Goal: Task Accomplishment & Management: Complete application form

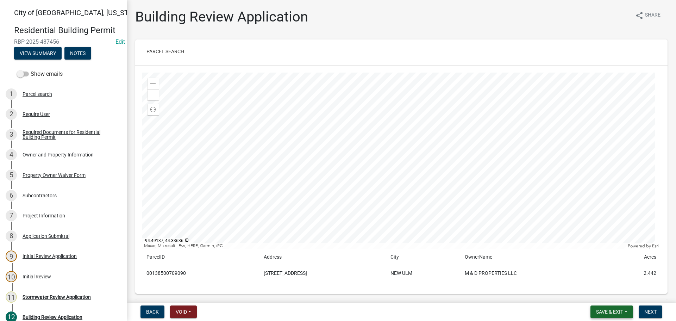
click at [608, 311] on span "Save & Exit" at bounding box center [609, 312] width 27 height 6
click at [598, 299] on button "Save & Exit" at bounding box center [604, 293] width 56 height 17
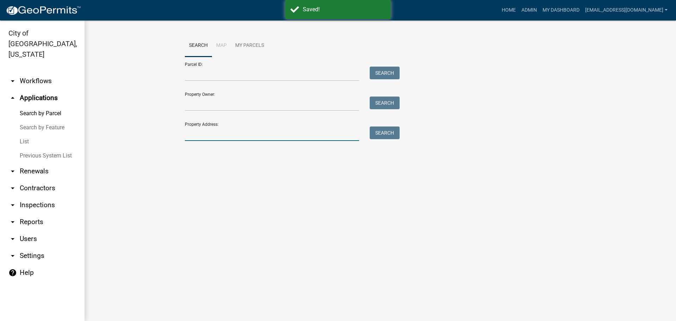
click at [215, 132] on input "Property Address:" at bounding box center [272, 133] width 174 height 14
type input "827 Broadway"
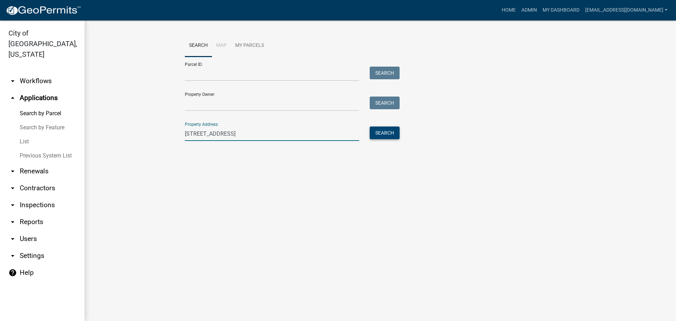
click at [379, 131] on button "Search" at bounding box center [384, 132] width 30 height 13
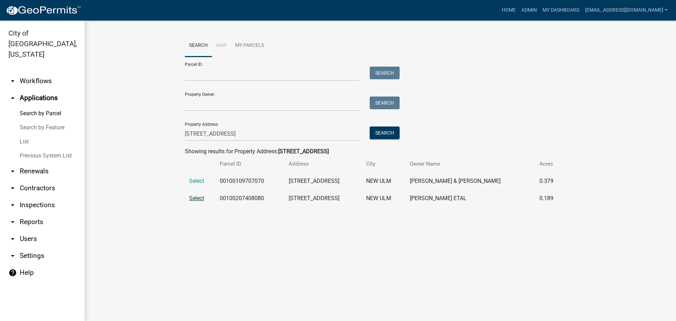
click at [202, 200] on span "Select" at bounding box center [196, 198] width 15 height 7
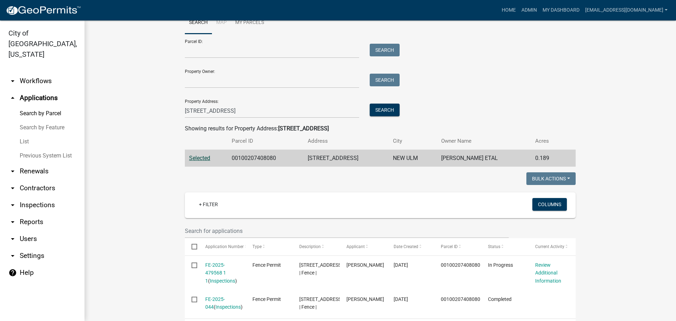
scroll to position [35, 0]
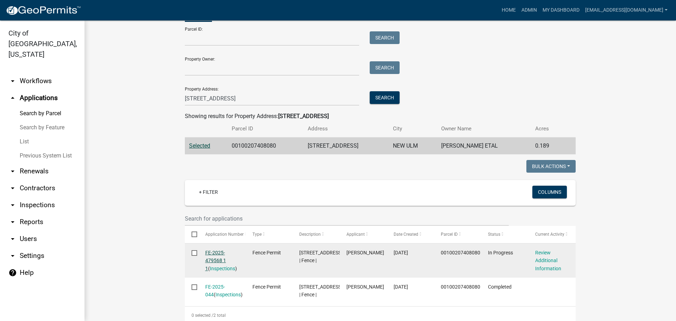
click at [206, 252] on link "FE-2025-479568 1 1" at bounding box center [215, 260] width 21 height 22
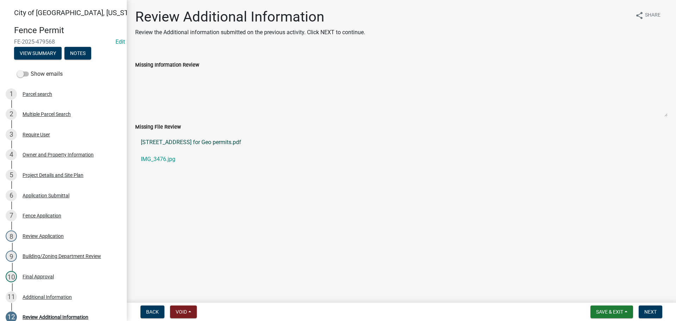
click at [170, 145] on link "827 S Broadway for Geo permits.pdf" at bounding box center [401, 142] width 532 height 17
click at [33, 53] on button "View Summary" at bounding box center [37, 53] width 47 height 13
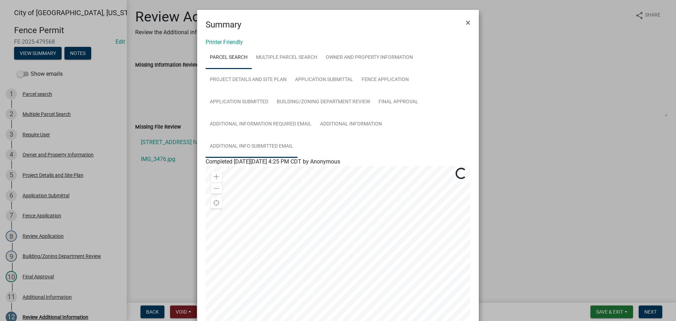
click at [251, 144] on link "Additional Info submitted Email" at bounding box center [251, 146] width 92 height 23
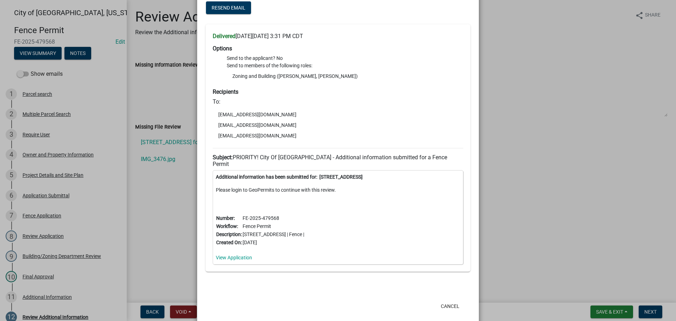
scroll to position [170, 0]
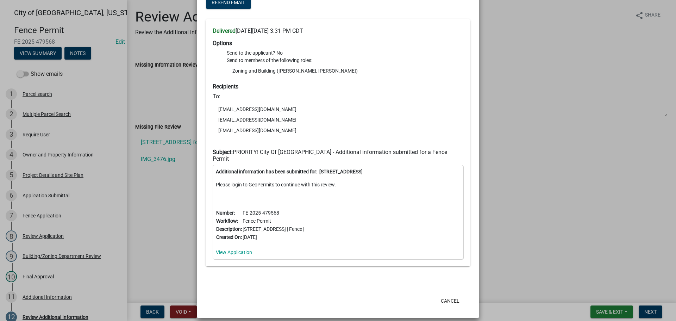
click at [557, 151] on ngb-modal-window "Summary × Printer Friendly Parcel search Multiple Parcel Search Owner and Prope…" at bounding box center [338, 160] width 676 height 321
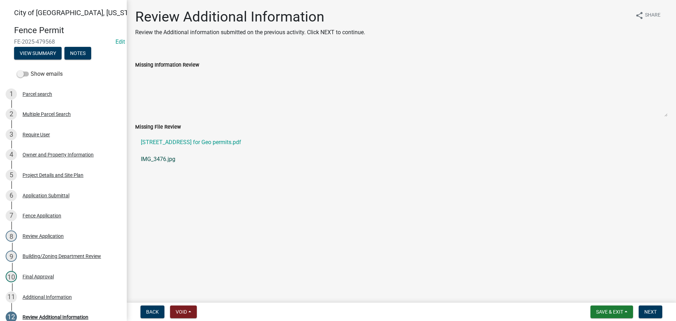
click at [170, 160] on link "IMG_3476.jpg" at bounding box center [401, 159] width 532 height 17
click at [49, 217] on div "Fence Application" at bounding box center [42, 215] width 39 height 5
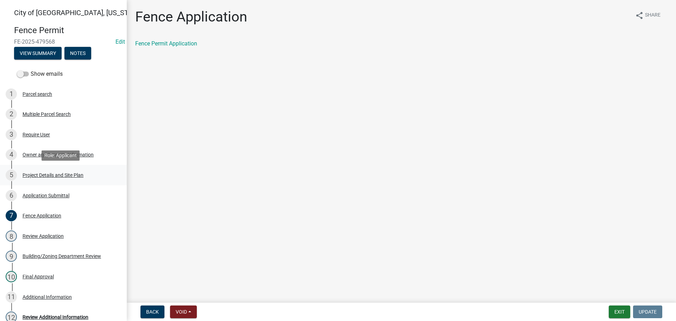
click at [55, 177] on div "Project Details and Site Plan" at bounding box center [53, 174] width 61 height 5
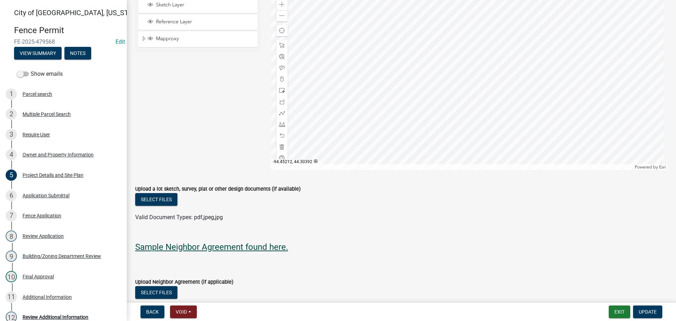
scroll to position [692, 0]
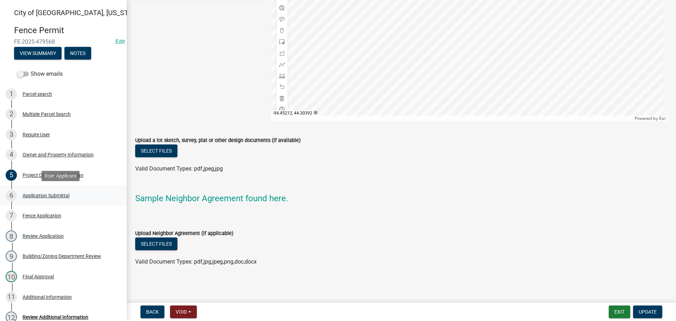
click at [38, 194] on div "Application Submittal" at bounding box center [46, 195] width 47 height 5
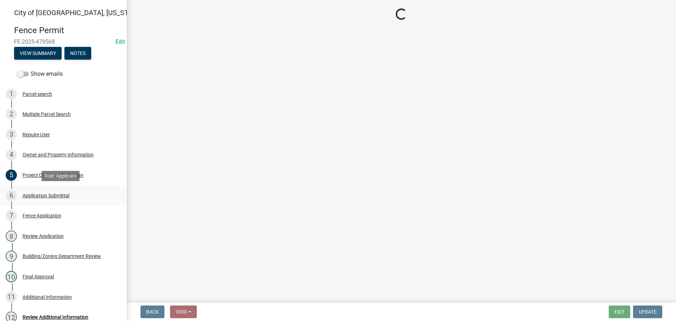
scroll to position [0, 0]
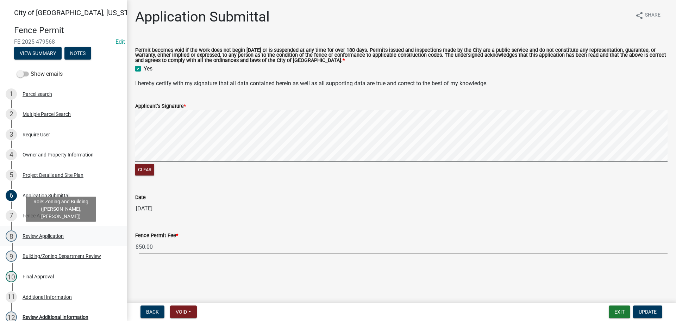
click at [42, 235] on div "Review Application" at bounding box center [43, 235] width 41 height 5
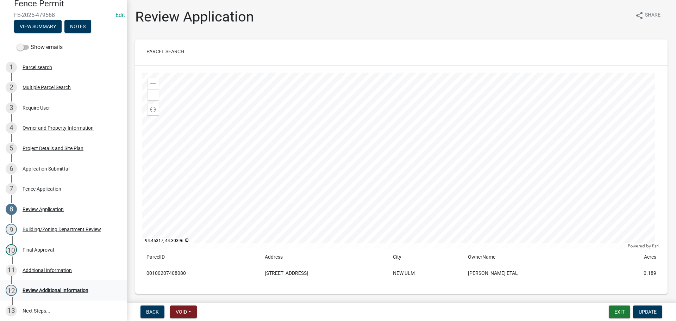
scroll to position [70, 0]
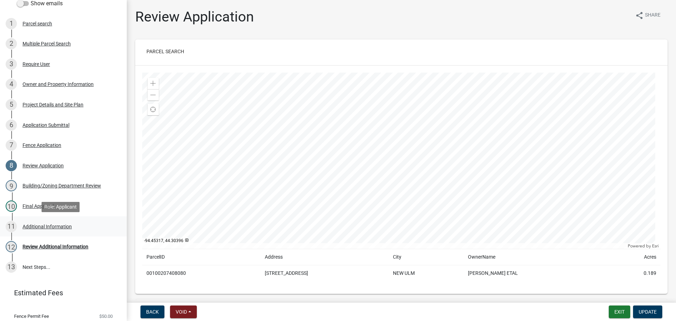
click at [47, 228] on div "Additional Information" at bounding box center [47, 226] width 49 height 5
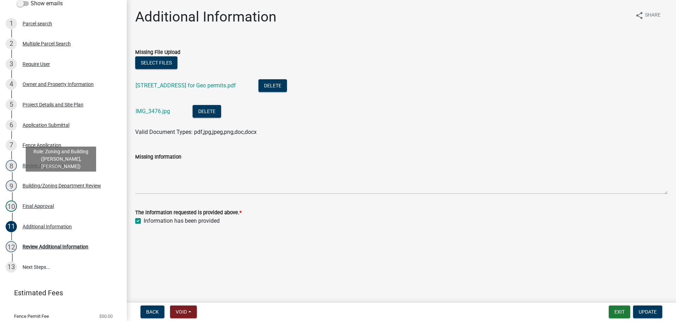
click at [59, 185] on div "Building/Zoning Department Review" at bounding box center [62, 185] width 78 height 5
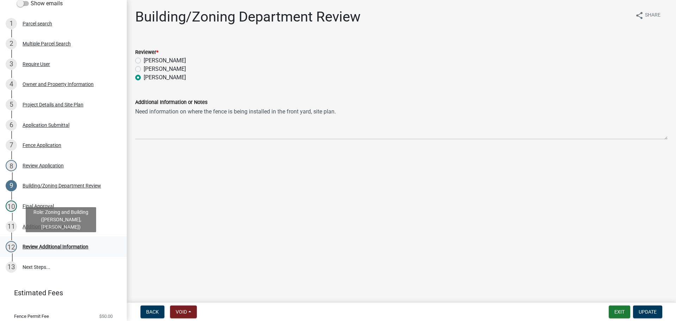
click at [44, 244] on div "Review Additional Information" at bounding box center [56, 246] width 66 height 5
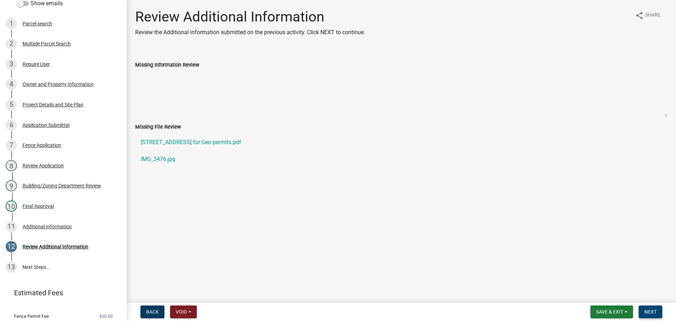
drag, startPoint x: 649, startPoint y: 310, endPoint x: 645, endPoint y: 309, distance: 4.0
click at [649, 310] on span "Next" at bounding box center [650, 312] width 12 height 6
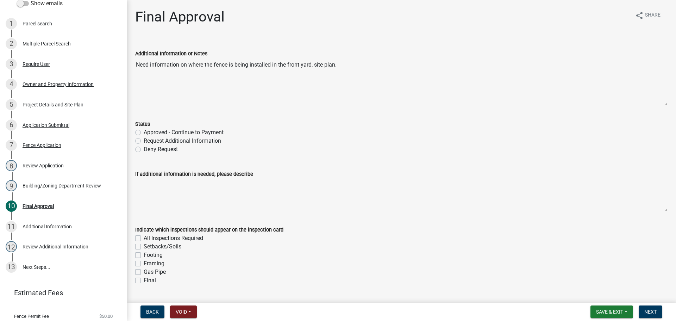
click at [144, 131] on label "Approved - Continue to Payment" at bounding box center [184, 132] width 80 height 8
click at [144, 131] on input "Approved - Continue to Payment" at bounding box center [146, 130] width 5 height 5
radio input "true"
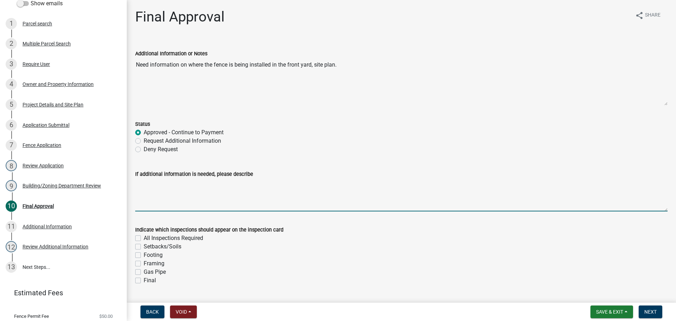
click at [142, 190] on textarea "If additional information is needed, please describe" at bounding box center [401, 194] width 532 height 33
click at [261, 183] on textarea "Approved on the condition that the fence stays ouut of the 40' sightline triang…" at bounding box center [401, 194] width 532 height 33
click at [328, 185] on textarea "Approved on the condition that the fence stays out of the 40' sightline triangle" at bounding box center [401, 194] width 532 height 33
type textarea "Approved on the condition that the fence stays out of the 40' sightline triangl…"
click at [144, 279] on label "Final" at bounding box center [150, 280] width 12 height 8
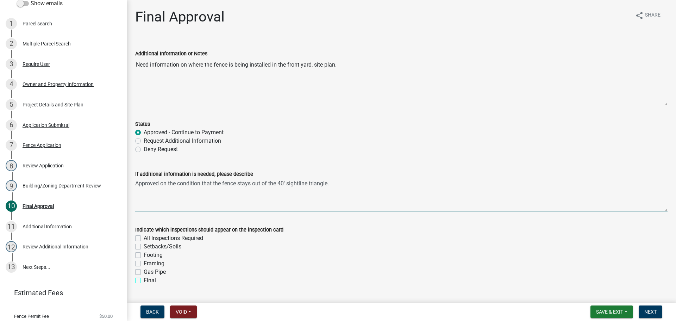
click at [144, 279] on input "Final" at bounding box center [146, 278] width 5 height 5
checkbox input "true"
checkbox input "false"
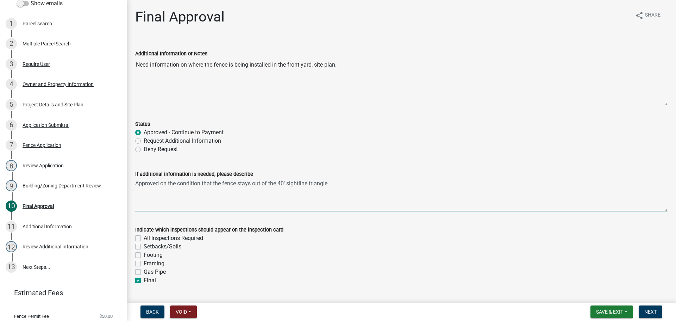
checkbox input "false"
checkbox input "true"
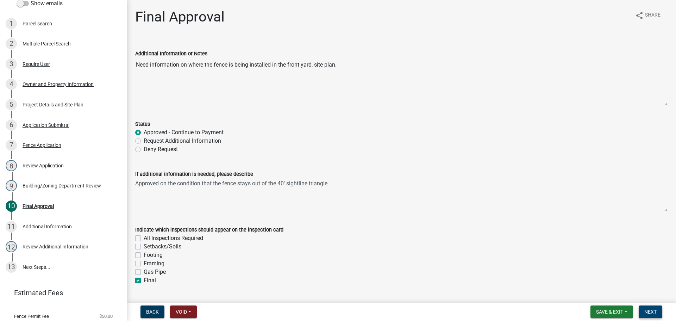
click at [646, 307] on button "Next" at bounding box center [650, 311] width 24 height 13
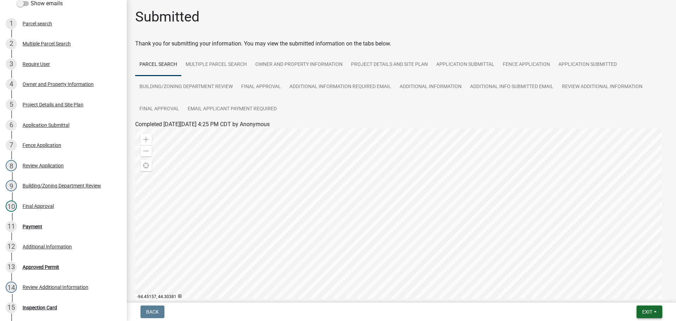
click at [642, 312] on span "Exit" at bounding box center [647, 312] width 10 height 6
click at [628, 294] on button "Save & Exit" at bounding box center [634, 293] width 56 height 17
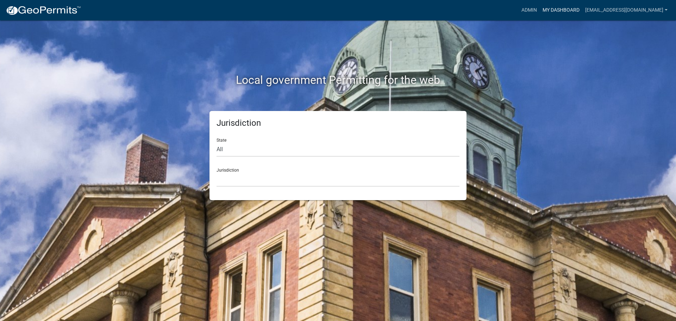
click at [572, 7] on link "My Dashboard" at bounding box center [560, 10] width 43 height 13
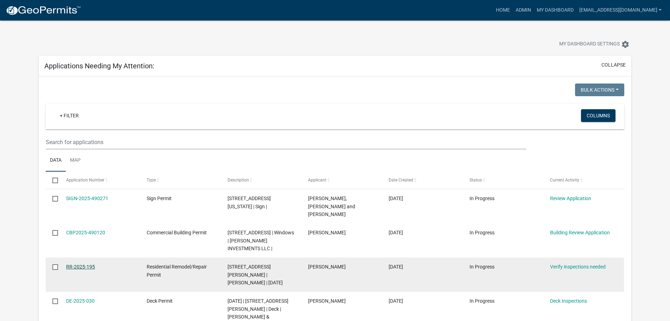
click at [94, 264] on link "RR-2025-195" at bounding box center [80, 267] width 29 height 6
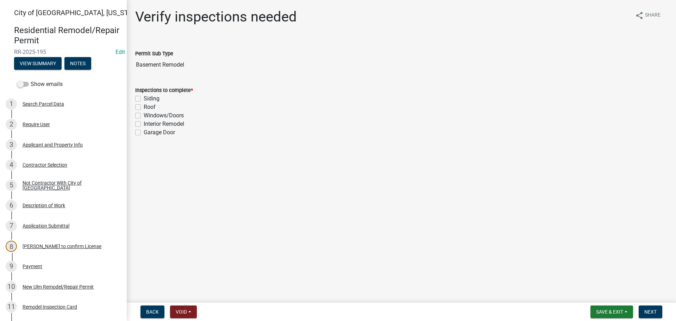
click at [144, 124] on label "Interior Remodel" at bounding box center [164, 124] width 40 height 8
click at [144, 124] on input "Interior Remodel" at bounding box center [146, 122] width 5 height 5
checkbox input "true"
checkbox input "false"
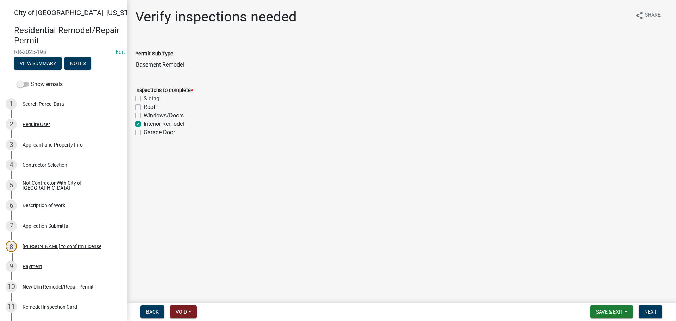
checkbox input "false"
checkbox input "true"
checkbox input "false"
click at [655, 313] on span "Next" at bounding box center [650, 312] width 12 height 6
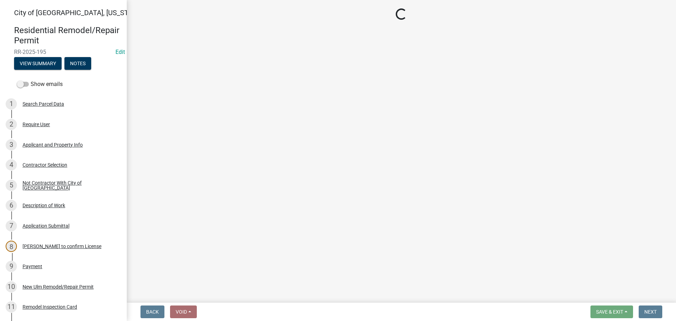
select select "805d55ac-e238-4e04-8f8e-acc067f36c3e"
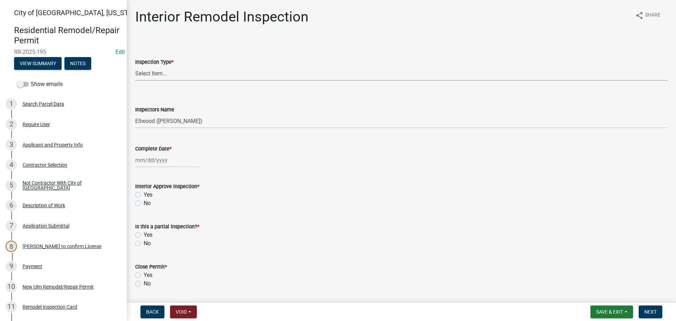
click at [148, 71] on select "Select Item... Plumbing Rough-In Electrical RI Inspection Framing Insulation/Po…" at bounding box center [401, 73] width 532 height 14
click at [135, 66] on select "Select Item... Plumbing Rough-In Electrical RI Inspection Framing Insulation/Po…" at bounding box center [401, 73] width 532 height 14
select select "9e14d630-cffd-4c60-b372-308c1d683d89"
click at [161, 124] on select "Select Item... Ellwood (Ellwood Zabel) mikep@newulmmn.gov (Mike Pautzke)" at bounding box center [401, 121] width 532 height 14
select select "10"
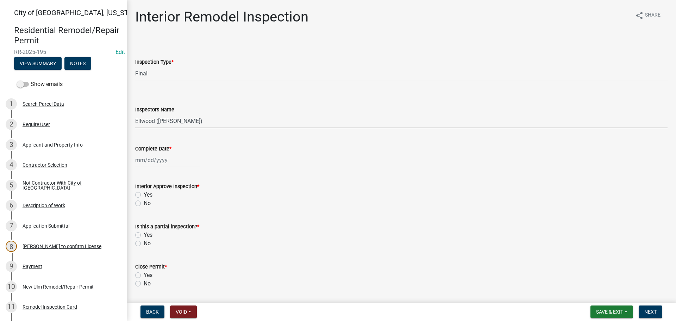
select select "2025"
click at [166, 157] on div "Jan Feb Mar Apr May Jun Jul Aug Sep Oct Nov Dec 1525 1526 1527 1528 1529 1530 1…" at bounding box center [167, 160] width 64 height 14
click at [163, 126] on select "Select Item... Ellwood (Ellwood Zabel) mikep@newulmmn.gov (Mike Pautzke)" at bounding box center [401, 121] width 532 height 14
click at [164, 122] on select "Select Item... Ellwood (Ellwood Zabel) mikep@newulmmn.gov (Mike Pautzke)" at bounding box center [401, 121] width 532 height 14
click at [164, 125] on select "Select Item... Ellwood (Ellwood Zabel) mikep@newulmmn.gov (Mike Pautzke)" at bounding box center [401, 121] width 532 height 14
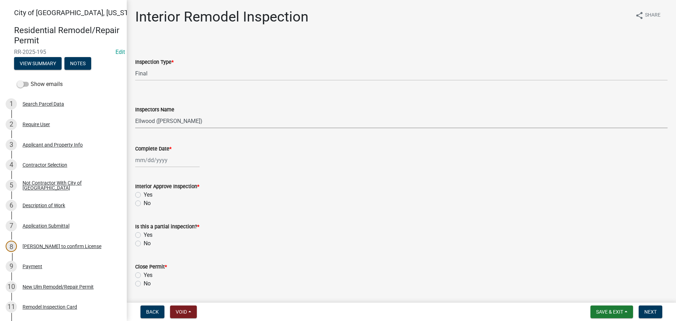
select select "cd72df13-1819-4c17-818e-bd68a66556fb"
click at [135, 114] on select "Select Item... Ellwood (Ellwood Zabel) mikep@newulmmn.gov (Mike Pautzke)" at bounding box center [401, 121] width 532 height 14
select select "10"
select select "2025"
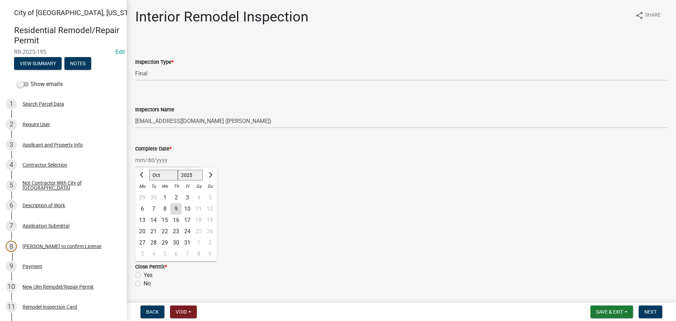
click at [154, 158] on div "Jan Feb Mar Apr May Jun Jul Aug Sep Oct Nov Dec 1525 1526 1527 1528 1529 1530 1…" at bounding box center [167, 160] width 64 height 14
click at [173, 207] on div "9" at bounding box center [175, 208] width 11 height 11
type input "10/09/2025"
drag, startPoint x: 138, startPoint y: 194, endPoint x: 134, endPoint y: 206, distance: 12.8
click at [144, 194] on label "Yes" at bounding box center [148, 194] width 9 height 8
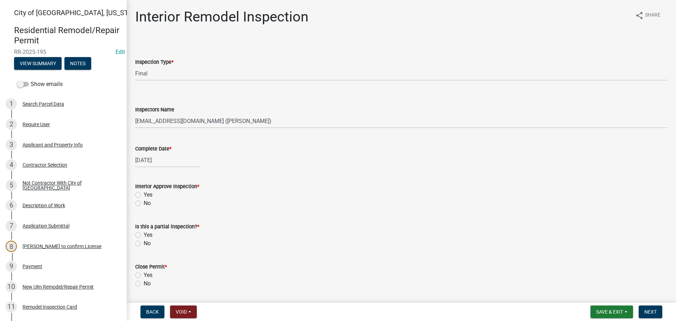
click at [144, 194] on input "Yes" at bounding box center [146, 192] width 5 height 5
radio input "true"
click at [144, 243] on label "No" at bounding box center [147, 243] width 7 height 8
click at [144, 243] on input "No" at bounding box center [146, 241] width 5 height 5
radio input "true"
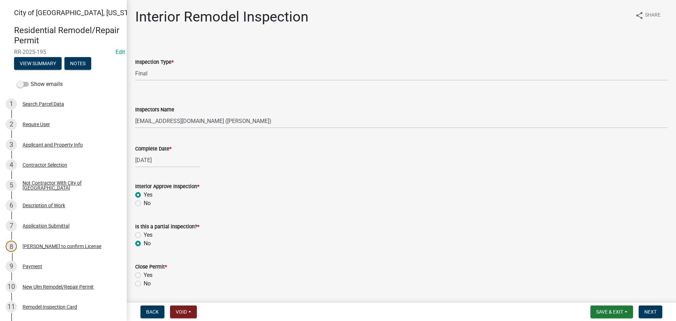
drag, startPoint x: 137, startPoint y: 273, endPoint x: 192, endPoint y: 268, distance: 54.7
click at [144, 273] on label "Yes" at bounding box center [148, 275] width 9 height 8
click at [144, 273] on input "Yes" at bounding box center [146, 273] width 5 height 5
radio input "true"
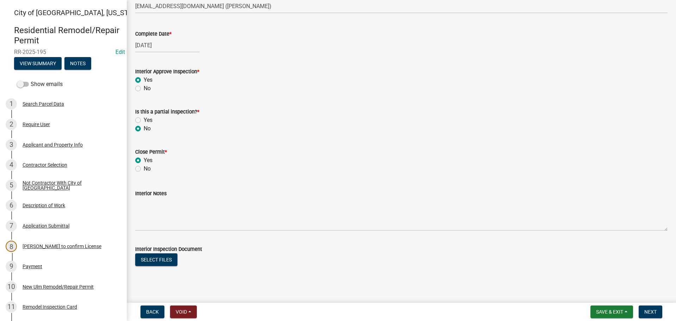
scroll to position [122, 0]
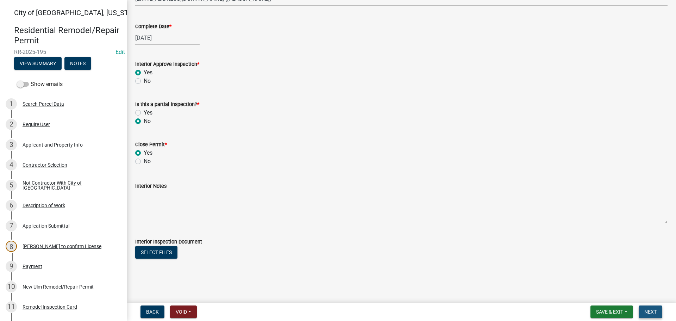
click at [647, 311] on span "Next" at bounding box center [650, 312] width 12 height 6
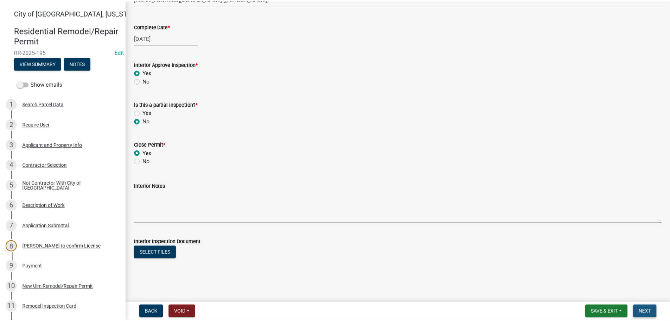
scroll to position [0, 0]
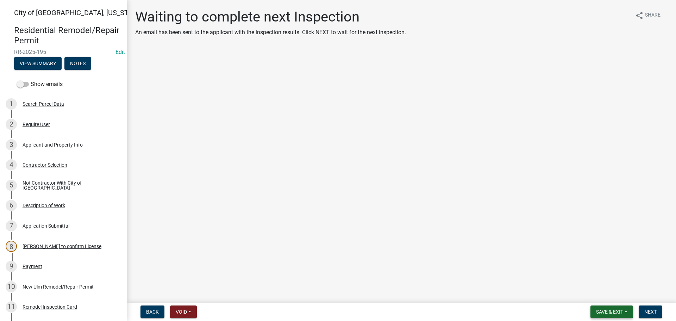
click at [626, 312] on button "Save & Exit" at bounding box center [611, 311] width 43 height 13
click at [595, 285] on div "Save Save & Exit" at bounding box center [604, 284] width 56 height 39
click at [609, 312] on span "Save & Exit" at bounding box center [609, 312] width 27 height 6
click at [599, 295] on button "Save & Exit" at bounding box center [604, 293] width 56 height 17
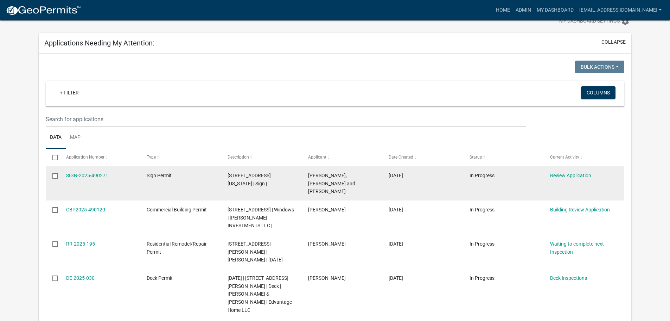
scroll to position [35, 0]
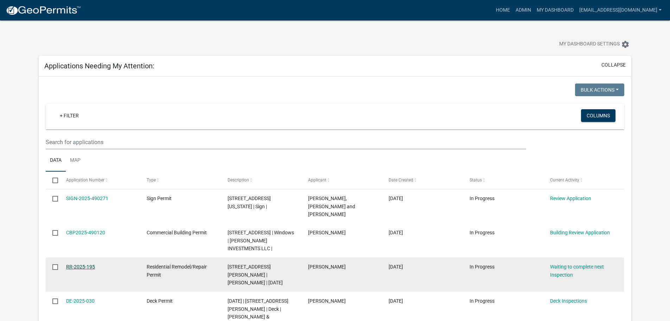
click at [87, 264] on link "RR-2025-195" at bounding box center [80, 267] width 29 height 6
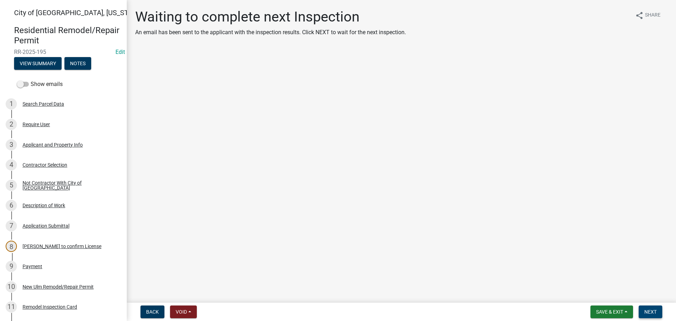
click at [656, 308] on button "Next" at bounding box center [650, 311] width 24 height 13
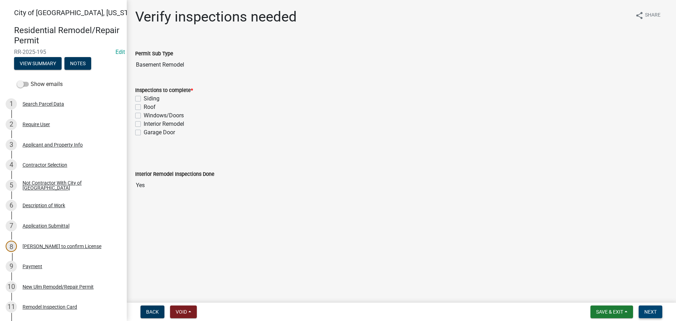
click at [654, 314] on span "Next" at bounding box center [650, 312] width 12 height 6
click at [144, 122] on label "Interior Remodel" at bounding box center [164, 124] width 40 height 8
click at [144, 122] on input "Interior Remodel" at bounding box center [146, 122] width 5 height 5
checkbox input "true"
checkbox input "false"
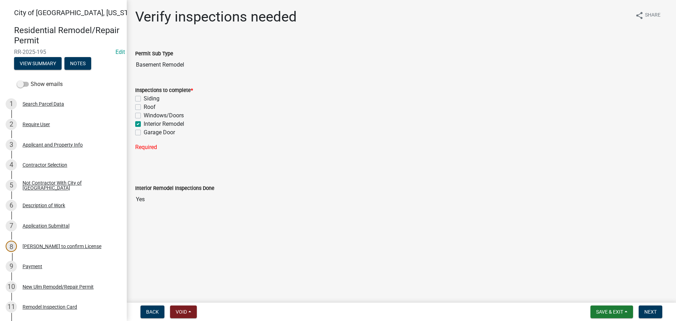
checkbox input "false"
checkbox input "true"
checkbox input "false"
click at [652, 312] on span "Next" at bounding box center [650, 312] width 12 height 6
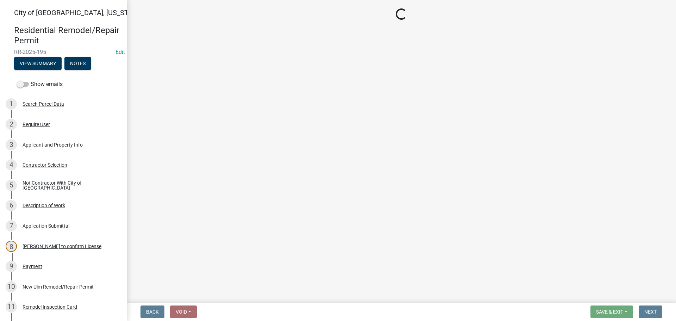
select select "805d55ac-e238-4e04-8f8e-acc067f36c3e"
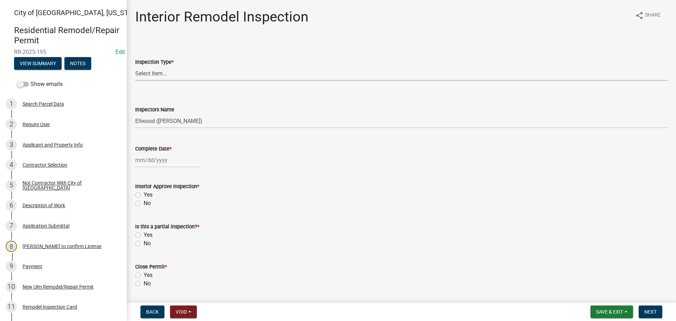
click at [159, 73] on select "Select Item... Plumbing Rough-In Electrical RI Inspection Framing Insulation/Po…" at bounding box center [401, 73] width 532 height 14
click at [135, 66] on select "Select Item... Plumbing Rough-In Electrical RI Inspection Framing Insulation/Po…" at bounding box center [401, 73] width 532 height 14
select select "9e14d630-cffd-4c60-b372-308c1d683d89"
click at [153, 124] on select "Select Item... Ellwood (Ellwood Zabel) mikep@newulmmn.gov (Mike Pautzke)" at bounding box center [401, 121] width 532 height 14
select select "cd72df13-1819-4c17-818e-bd68a66556fb"
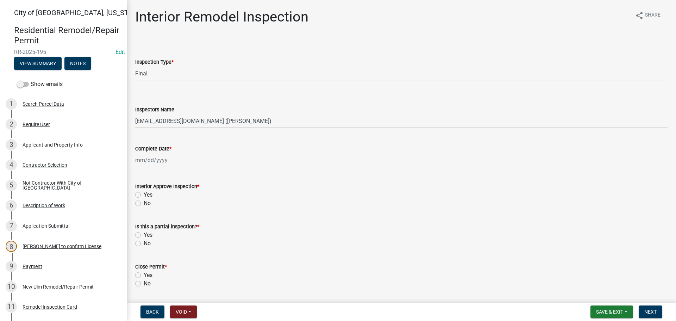
click at [135, 114] on select "Select Item... Ellwood (Ellwood Zabel) mikep@newulmmn.gov (Mike Pautzke)" at bounding box center [401, 121] width 532 height 14
click at [150, 156] on div at bounding box center [167, 160] width 64 height 14
select select "10"
select select "2025"
click at [175, 208] on div "9" at bounding box center [175, 208] width 11 height 11
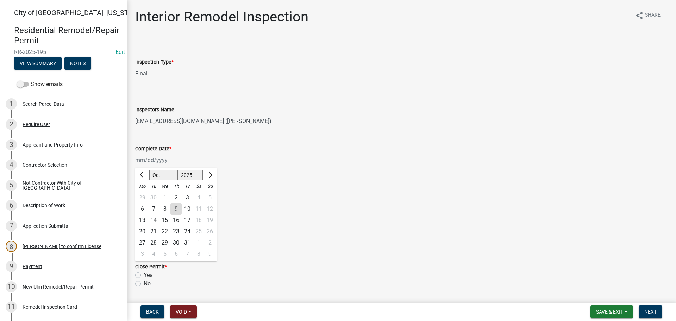
type input "10/09/2025"
click at [142, 195] on div "Yes" at bounding box center [401, 194] width 532 height 8
click at [144, 195] on label "Yes" at bounding box center [148, 194] width 9 height 8
click at [144, 195] on input "Yes" at bounding box center [146, 192] width 5 height 5
radio input "true"
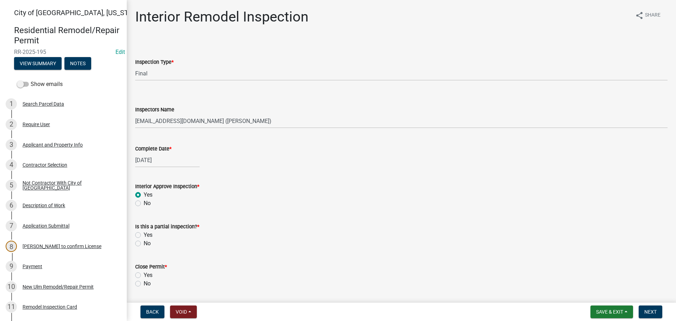
click at [144, 244] on label "No" at bounding box center [147, 243] width 7 height 8
click at [144, 243] on input "No" at bounding box center [146, 241] width 5 height 5
radio input "true"
click at [144, 276] on label "Yes" at bounding box center [148, 275] width 9 height 8
click at [144, 275] on input "Yes" at bounding box center [146, 273] width 5 height 5
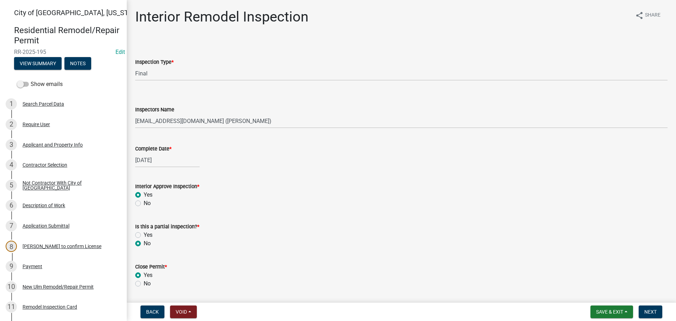
radio input "true"
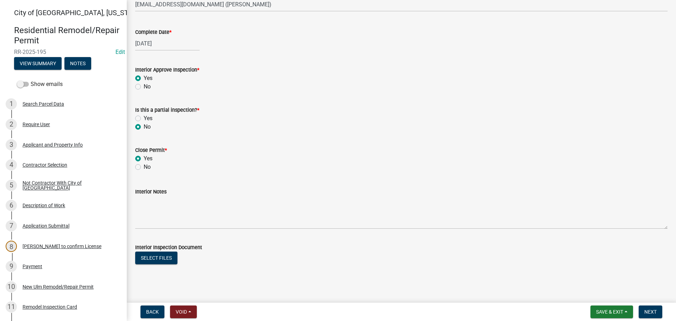
scroll to position [122, 0]
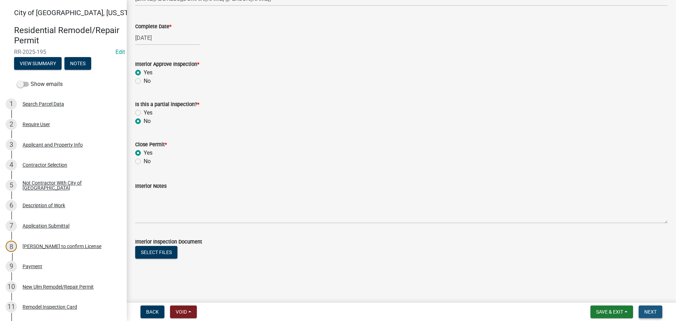
click at [654, 310] on span "Next" at bounding box center [650, 312] width 12 height 6
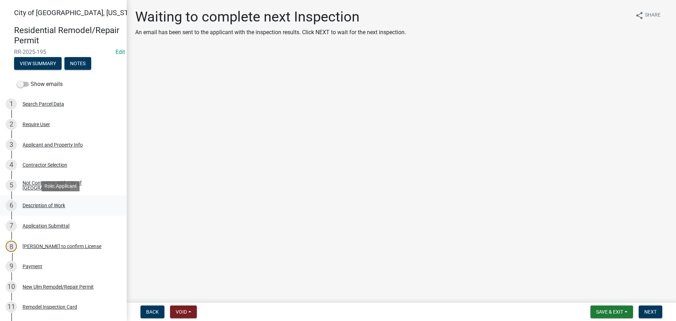
click at [44, 204] on div "Description of Work" at bounding box center [44, 205] width 43 height 5
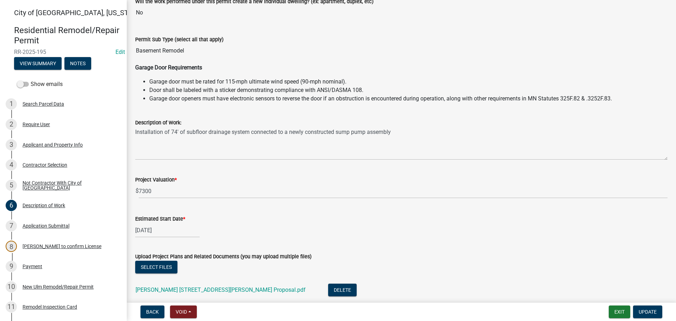
scroll to position [117, 0]
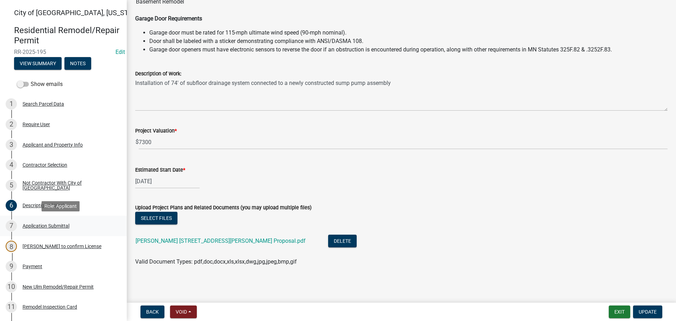
click at [47, 228] on div "Application Submittal" at bounding box center [46, 225] width 47 height 5
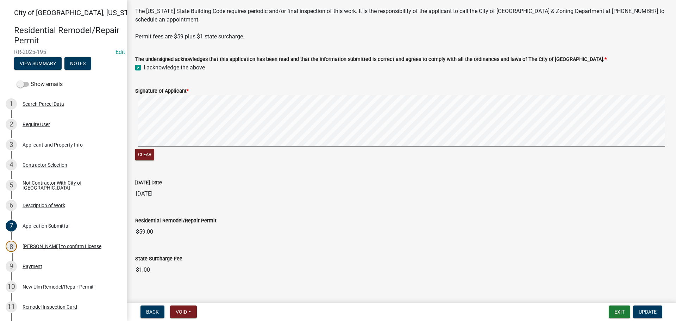
scroll to position [107, 0]
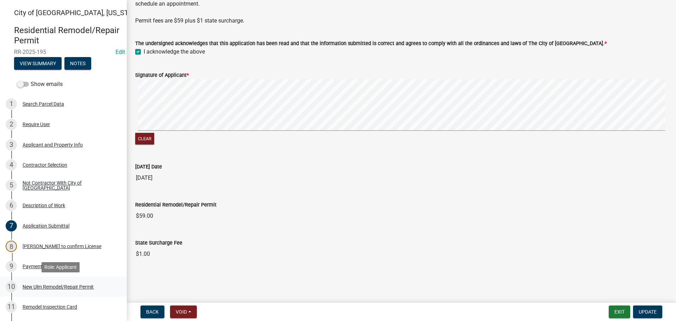
click at [51, 286] on div "New Ulm Remodel/Repair Permit" at bounding box center [58, 286] width 71 height 5
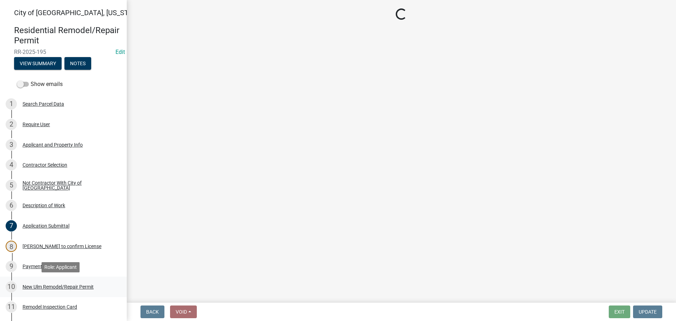
scroll to position [0, 0]
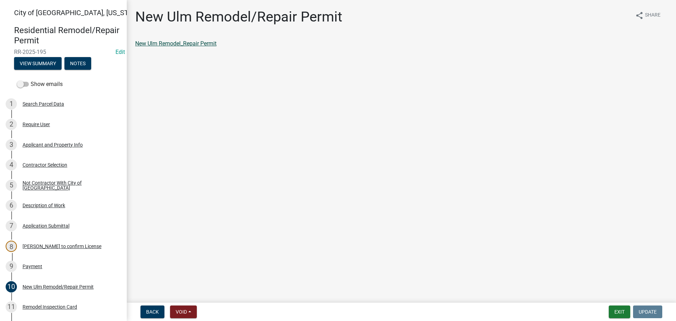
click at [182, 44] on link "New Ulm Remodel_Repair Permit" at bounding box center [175, 43] width 81 height 7
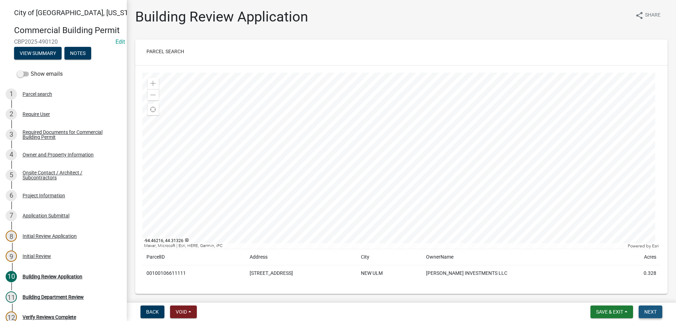
click at [654, 312] on span "Next" at bounding box center [650, 312] width 12 height 6
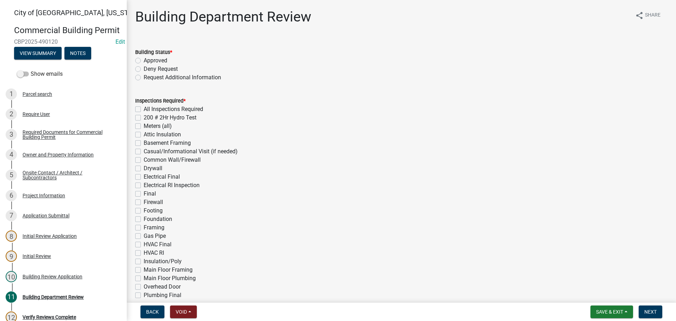
click at [144, 60] on label "Approved" at bounding box center [156, 60] width 24 height 8
click at [144, 60] on input "Approved" at bounding box center [146, 58] width 5 height 5
radio input "true"
click at [138, 188] on div "Electrical RI Inspection" at bounding box center [401, 185] width 532 height 8
click at [144, 192] on label "Final" at bounding box center [150, 193] width 12 height 8
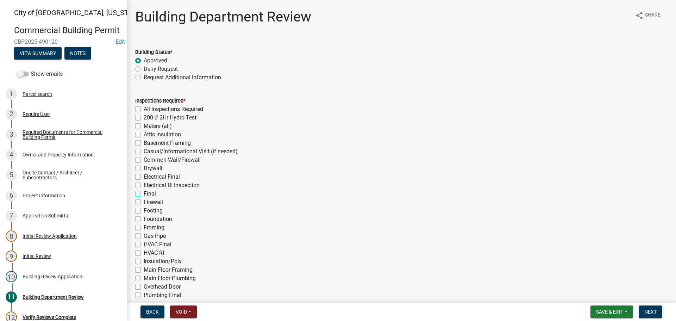
click at [144, 192] on input "Final" at bounding box center [146, 191] width 5 height 5
checkbox input "true"
checkbox input "false"
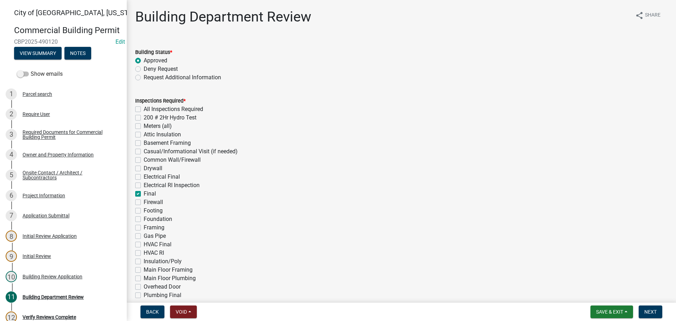
checkbox input "false"
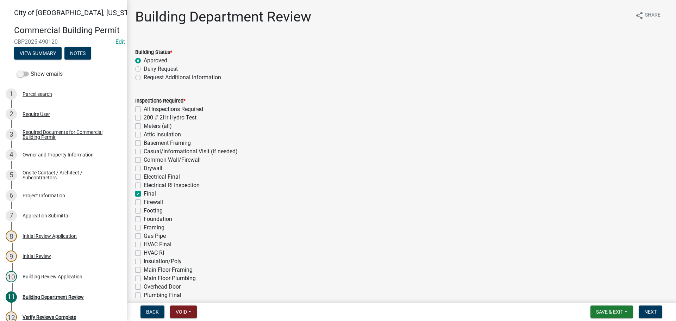
checkbox input "false"
checkbox input "true"
checkbox input "false"
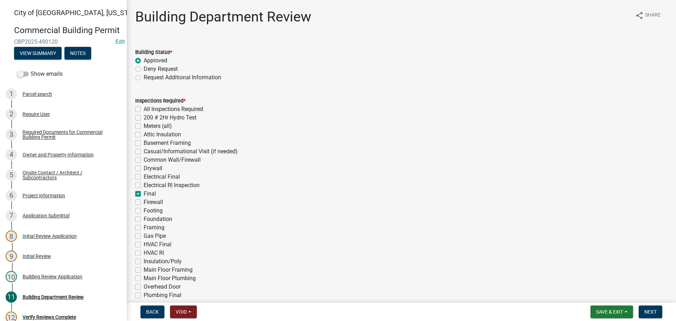
checkbox input "false"
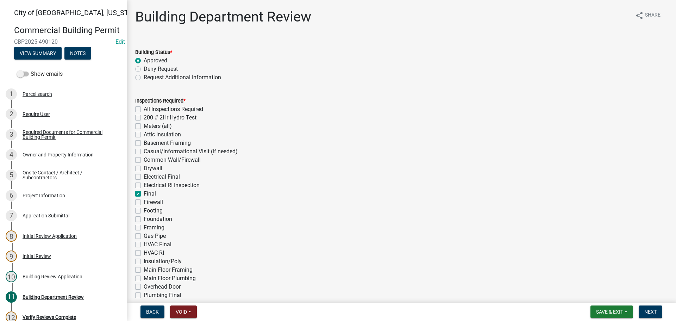
checkbox input "false"
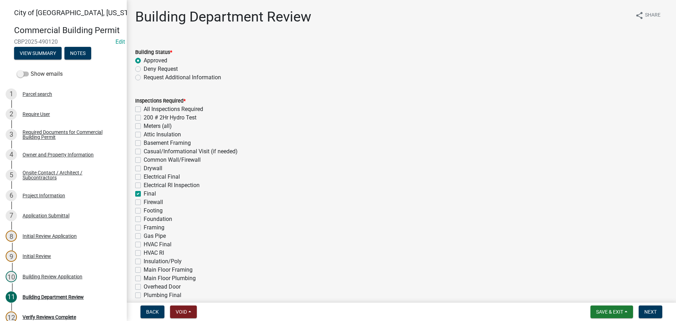
checkbox input "false"
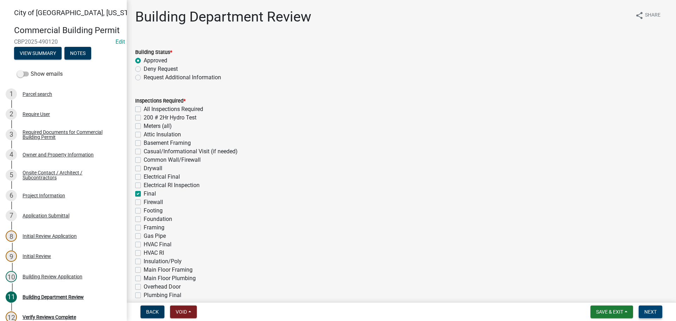
click at [652, 311] on span "Next" at bounding box center [650, 312] width 12 height 6
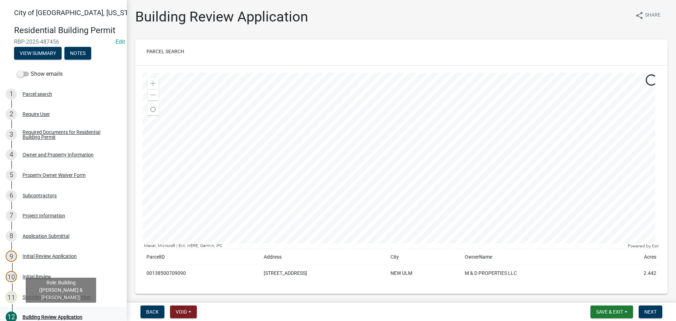
click at [64, 314] on div "Building Review Application" at bounding box center [53, 316] width 60 height 5
click at [60, 316] on div "Building Review Application" at bounding box center [53, 316] width 60 height 5
click at [651, 313] on span "Next" at bounding box center [650, 312] width 12 height 6
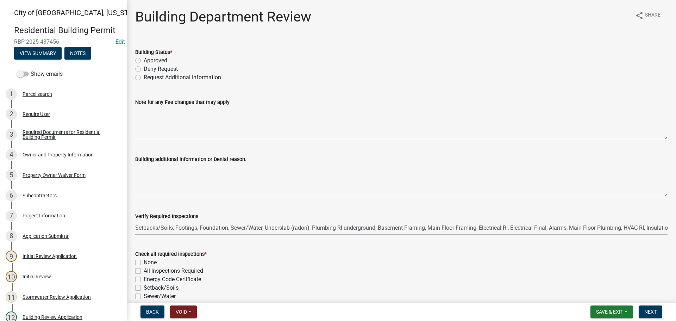
click at [144, 59] on label "Approved" at bounding box center [156, 60] width 24 height 8
click at [144, 59] on input "Approved" at bounding box center [146, 58] width 5 height 5
radio input "true"
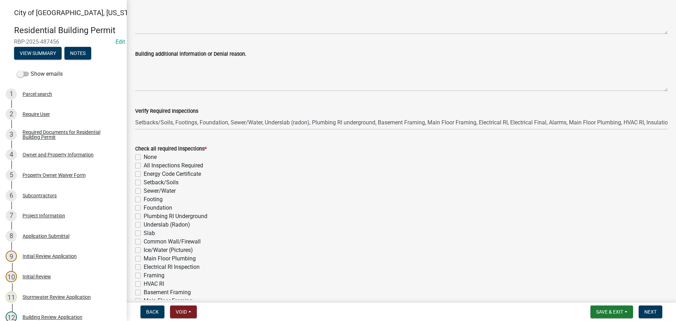
scroll to position [106, 0]
click at [144, 166] on label "All Inspections Required" at bounding box center [173, 165] width 59 height 8
click at [144, 165] on input "All Inspections Required" at bounding box center [146, 163] width 5 height 5
checkbox input "true"
checkbox input "false"
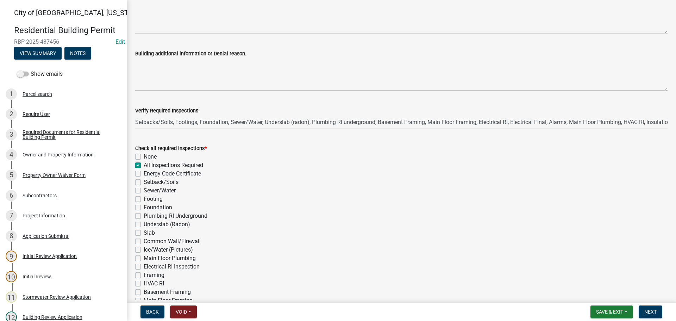
checkbox input "true"
checkbox input "false"
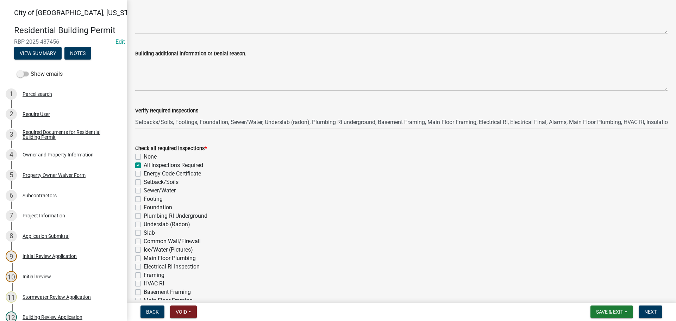
checkbox input "false"
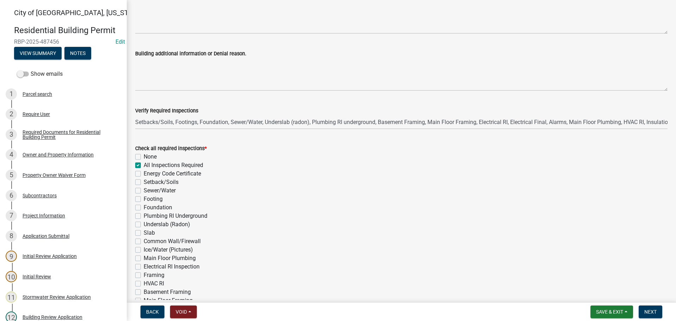
checkbox input "false"
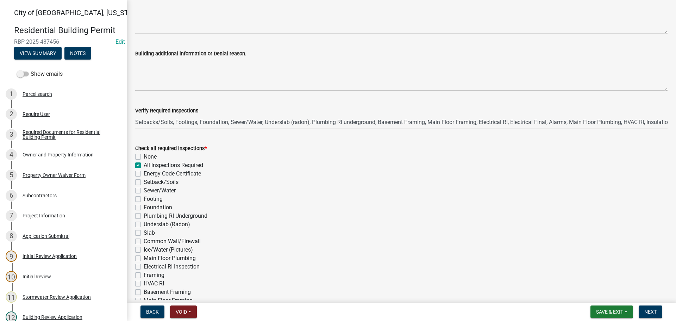
checkbox input "false"
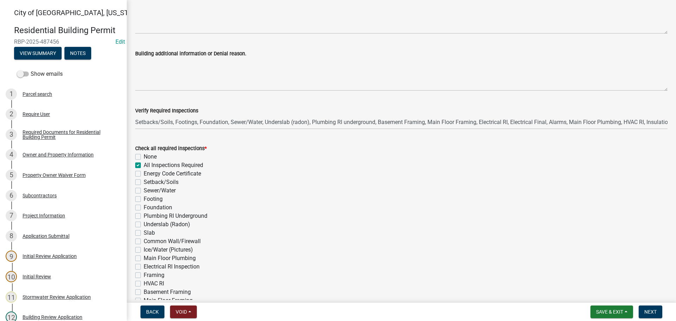
checkbox input "false"
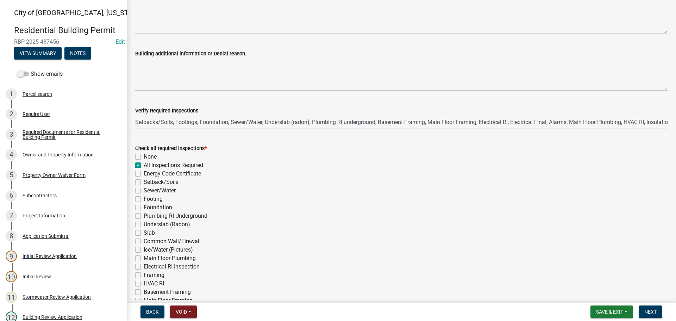
checkbox input "false"
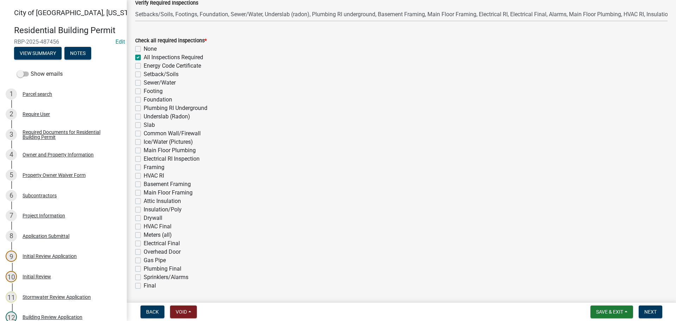
scroll to position [237, 0]
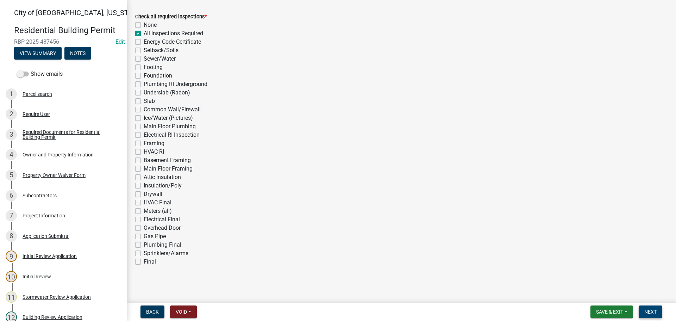
click at [651, 312] on span "Next" at bounding box center [650, 312] width 12 height 6
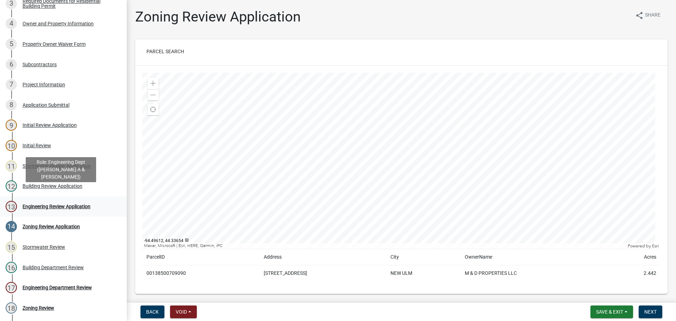
scroll to position [141, 0]
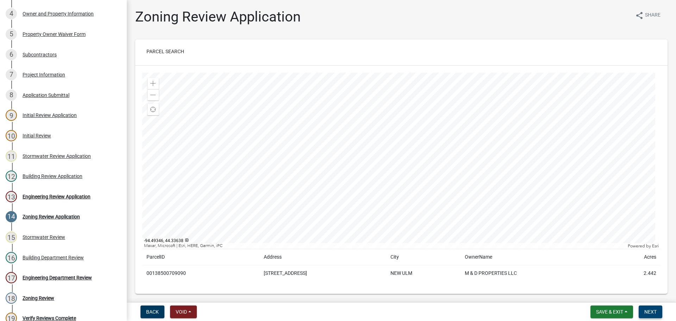
click at [658, 310] on button "Next" at bounding box center [650, 311] width 24 height 13
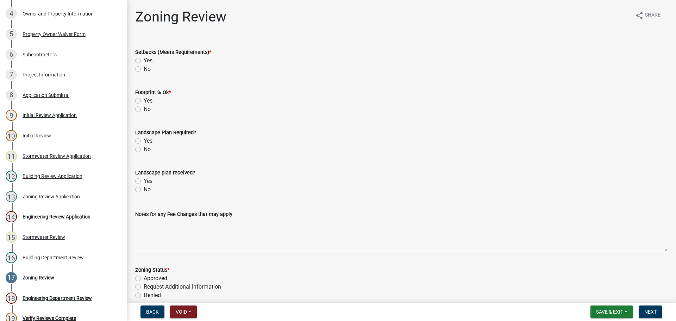
click at [144, 60] on label "Yes" at bounding box center [148, 60] width 9 height 8
click at [144, 60] on input "Yes" at bounding box center [146, 58] width 5 height 5
radio input "true"
click at [144, 99] on label "Yes" at bounding box center [148, 100] width 9 height 8
click at [144, 99] on input "Yes" at bounding box center [146, 98] width 5 height 5
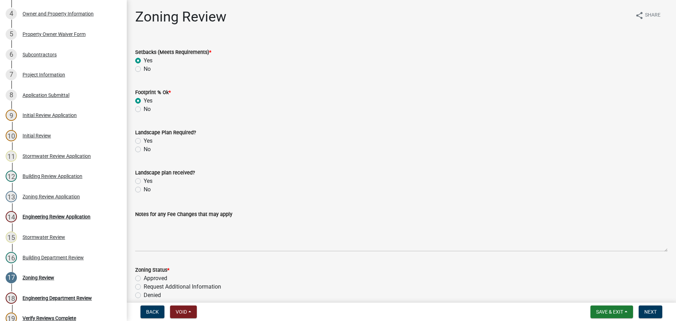
radio input "true"
click at [144, 149] on label "No" at bounding box center [147, 149] width 7 height 8
click at [144, 149] on input "No" at bounding box center [146, 147] width 5 height 5
radio input "true"
click at [144, 190] on label "No" at bounding box center [147, 189] width 7 height 8
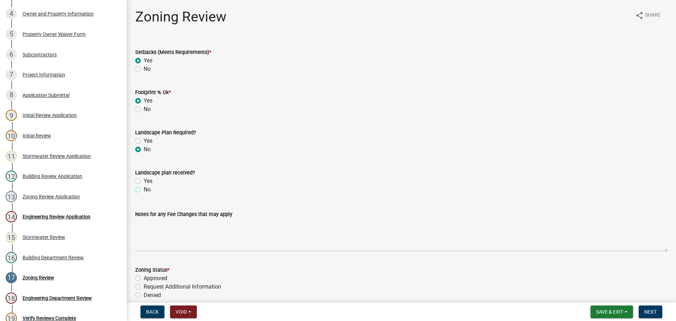
click at [144, 190] on input "No" at bounding box center [146, 187] width 5 height 5
radio input "true"
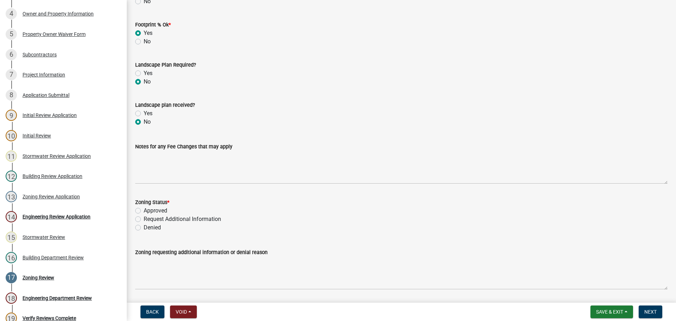
scroll to position [70, 0]
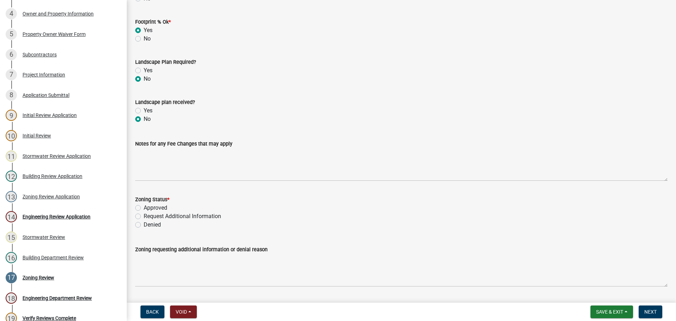
click at [144, 69] on label "Yes" at bounding box center [148, 70] width 9 height 8
click at [144, 69] on input "Yes" at bounding box center [146, 68] width 5 height 5
radio input "true"
